Goal: Task Accomplishment & Management: Manage account settings

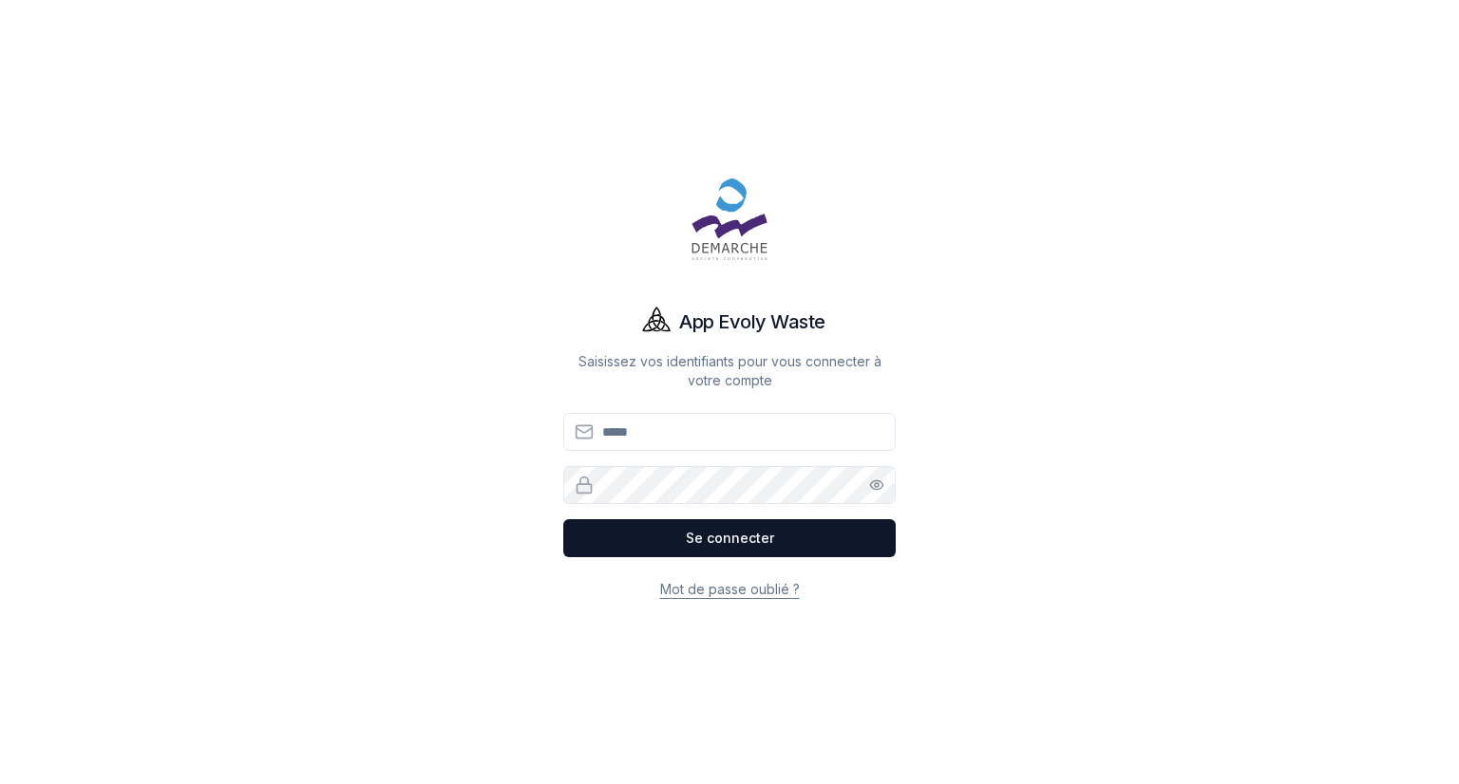
click at [653, 438] on input "Email" at bounding box center [729, 432] width 332 height 38
click at [627, 444] on input "Email" at bounding box center [729, 432] width 332 height 38
